Goal: Task Accomplishment & Management: Manage account settings

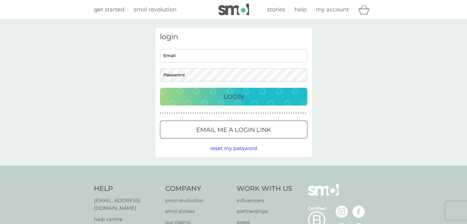
click at [205, 60] on input "Email" at bounding box center [233, 55] width 147 height 13
type input "[EMAIL_ADDRESS][DOMAIN_NAME]"
click at [267, 94] on div "Login" at bounding box center [233, 97] width 135 height 10
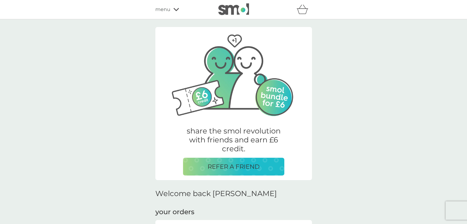
scroll to position [123, 0]
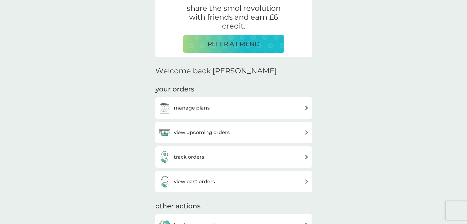
click at [198, 130] on h3 "view upcoming orders" at bounding box center [202, 133] width 56 height 8
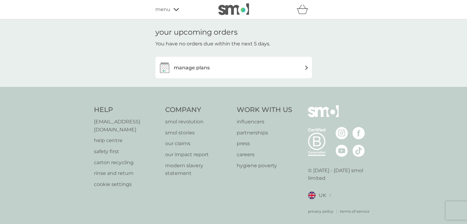
click at [216, 68] on div "manage plans" at bounding box center [233, 67] width 150 height 12
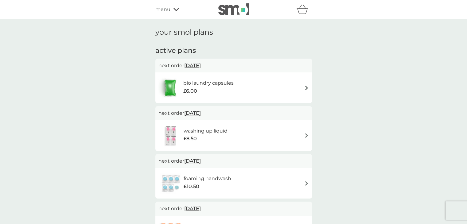
click at [305, 87] on img at bounding box center [306, 88] width 5 height 5
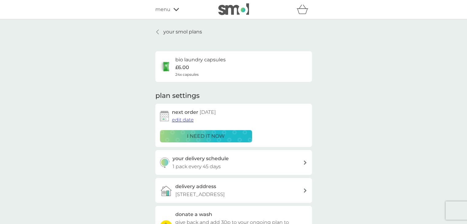
click at [205, 133] on p "i need it now" at bounding box center [206, 136] width 38 height 8
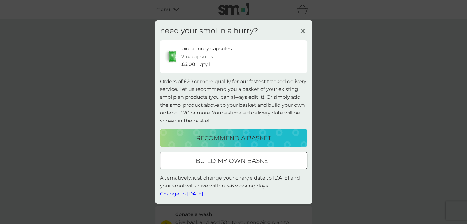
click at [302, 29] on icon at bounding box center [302, 30] width 9 height 9
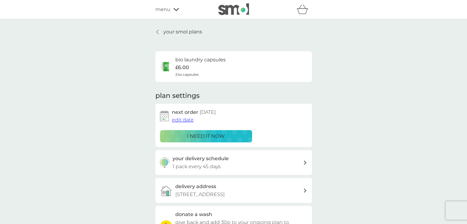
click at [179, 119] on span "edit date" at bounding box center [183, 120] width 22 height 6
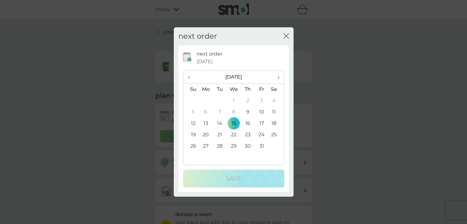
click at [249, 111] on td "9" at bounding box center [248, 112] width 14 height 11
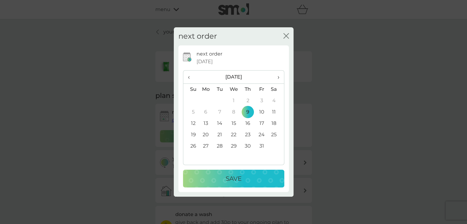
click at [252, 179] on div "Save" at bounding box center [233, 179] width 89 height 10
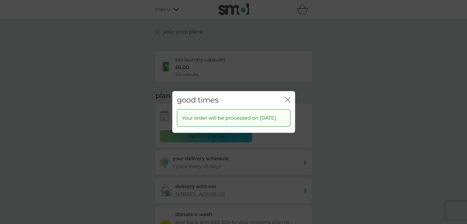
click at [283, 92] on div "good times close" at bounding box center [233, 100] width 123 height 18
click at [288, 97] on icon "close" at bounding box center [289, 99] width 2 height 5
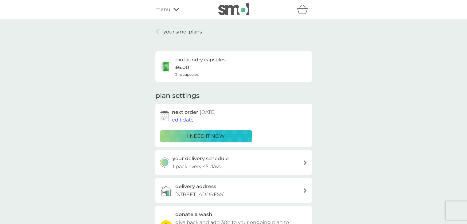
click at [178, 32] on p "your smol plans" at bounding box center [182, 32] width 39 height 8
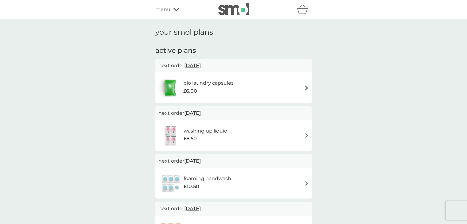
click at [210, 185] on div "£10.50" at bounding box center [208, 187] width 48 height 8
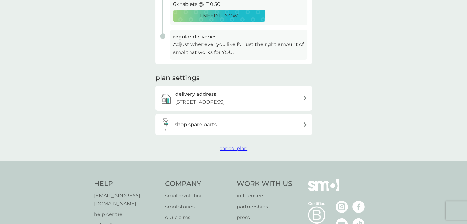
scroll to position [154, 0]
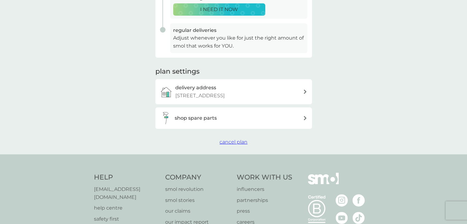
click at [232, 145] on span "cancel plan" at bounding box center [234, 142] width 28 height 6
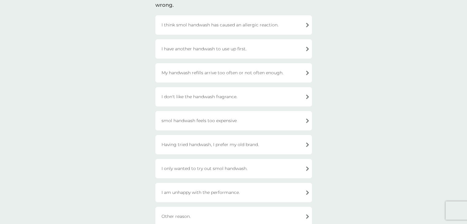
scroll to position [61, 0]
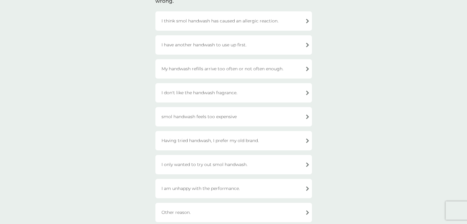
click at [252, 141] on div "Having tried handwash, I prefer my old brand." at bounding box center [233, 140] width 157 height 19
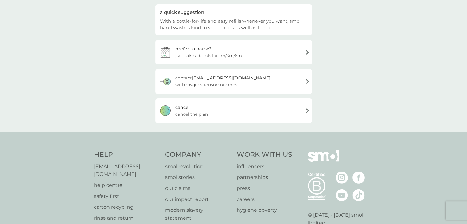
click at [202, 115] on span "cancel the plan" at bounding box center [191, 114] width 33 height 7
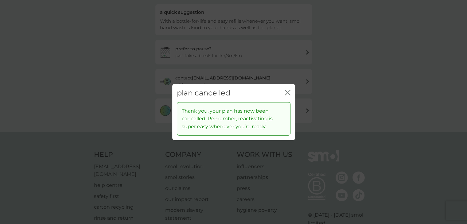
click at [287, 95] on icon "close" at bounding box center [288, 93] width 6 height 6
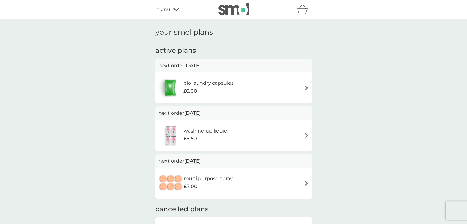
click at [201, 114] on span "[DATE]" at bounding box center [192, 113] width 17 height 12
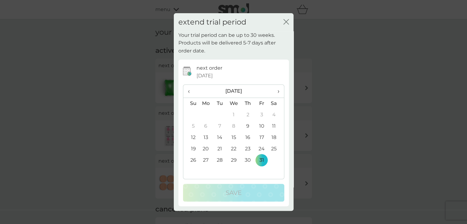
click at [248, 128] on td "9" at bounding box center [248, 126] width 14 height 11
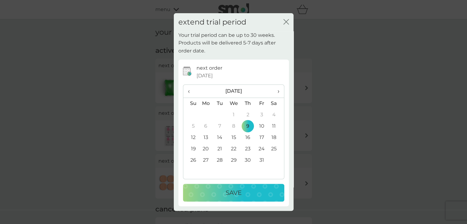
click at [247, 194] on div "Save" at bounding box center [233, 193] width 89 height 10
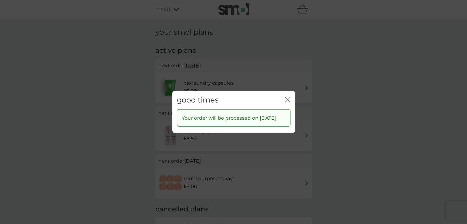
click at [287, 97] on icon "close" at bounding box center [286, 99] width 2 height 5
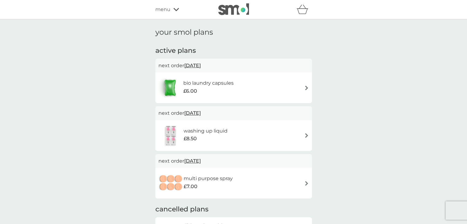
click at [305, 88] on img at bounding box center [306, 88] width 5 height 5
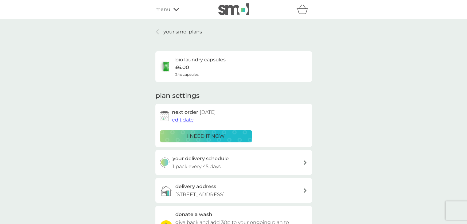
click at [170, 33] on p "your smol plans" at bounding box center [182, 32] width 39 height 8
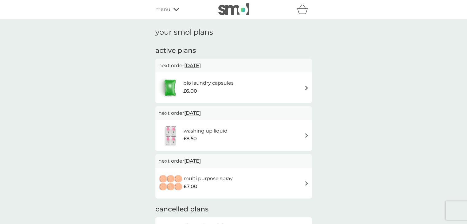
click at [308, 136] on img at bounding box center [306, 135] width 5 height 5
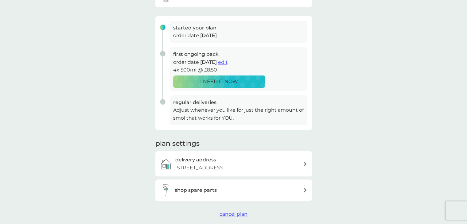
scroll to position [92, 0]
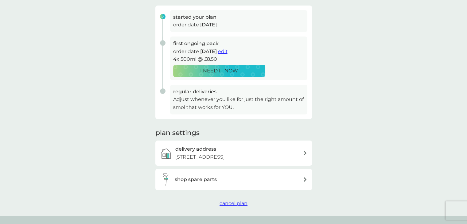
click at [228, 51] on span "edit" at bounding box center [223, 52] width 10 height 6
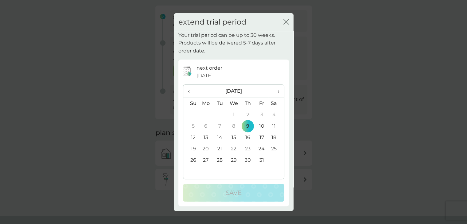
click at [286, 22] on icon "close" at bounding box center [285, 21] width 2 height 5
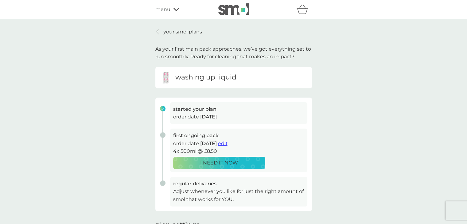
scroll to position [0, 0]
click at [177, 32] on p "your smol plans" at bounding box center [182, 32] width 39 height 8
